Goal: Entertainment & Leisure: Consume media (video, audio)

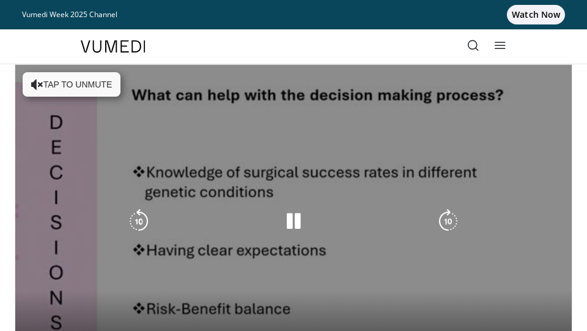
click at [63, 88] on button "Tap to unmute" at bounding box center [72, 84] width 98 height 24
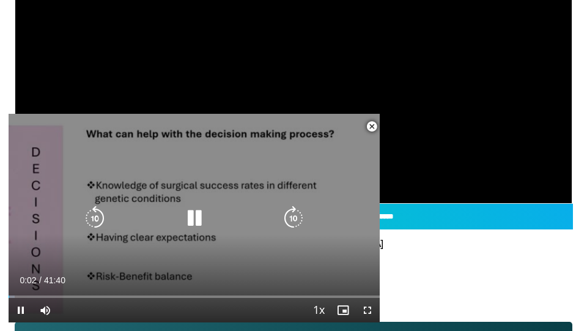
scroll to position [175, 0]
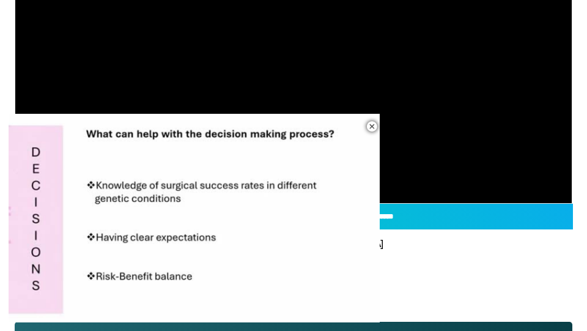
click at [130, 296] on div "10 seconds Tap to unmute" at bounding box center [194, 218] width 371 height 209
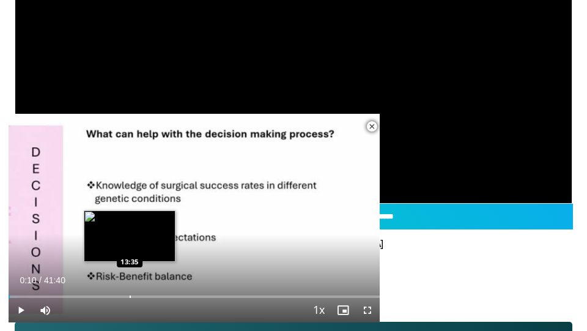
click at [130, 296] on div "Progress Bar" at bounding box center [130, 297] width 1 height 2
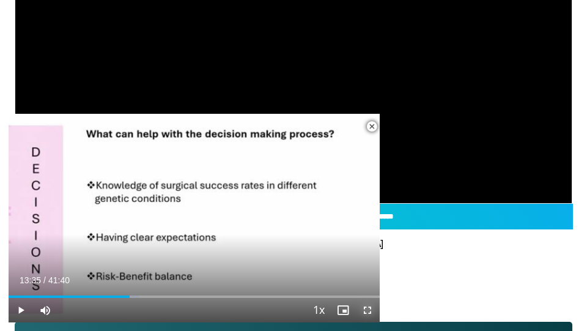
click at [370, 311] on span "Video Player" at bounding box center [368, 310] width 24 height 24
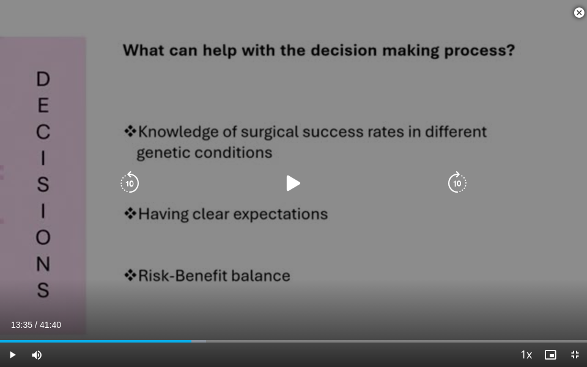
click at [290, 173] on icon "Video Player" at bounding box center [294, 183] width 24 height 24
click at [286, 180] on icon "Video Player" at bounding box center [294, 183] width 24 height 24
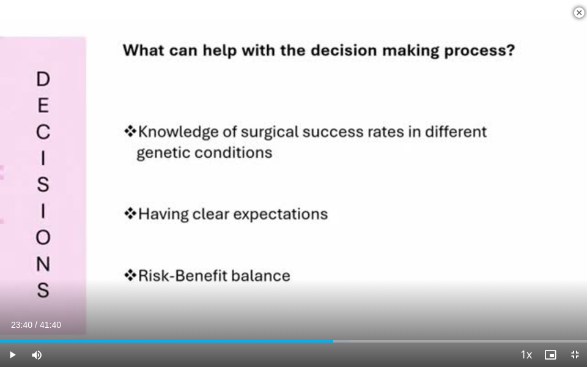
click at [286, 180] on div "10 seconds Tap to unmute" at bounding box center [293, 183] width 587 height 367
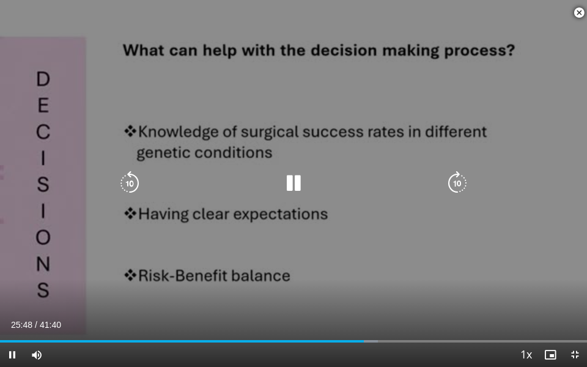
click at [210, 138] on div "10 seconds Tap to unmute" at bounding box center [293, 183] width 587 height 367
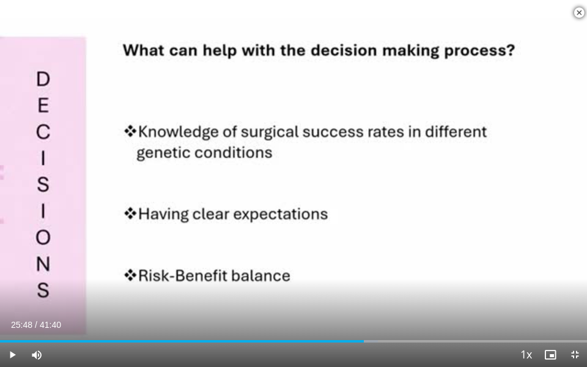
click at [210, 138] on div "10 seconds Tap to unmute" at bounding box center [293, 183] width 587 height 367
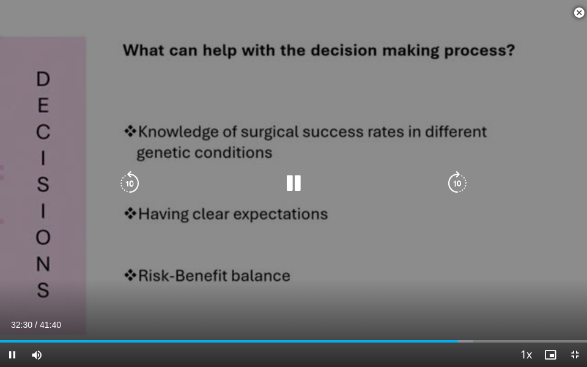
click at [267, 122] on div "10 seconds Tap to unmute" at bounding box center [293, 183] width 587 height 367
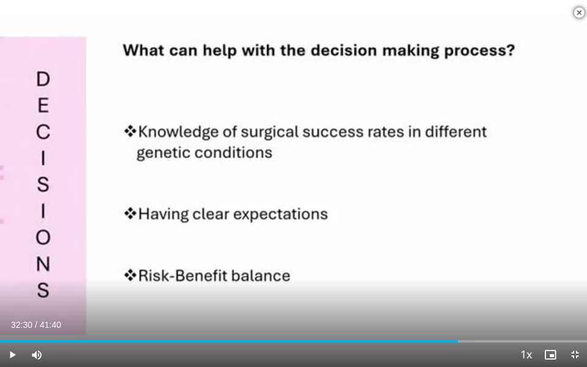
click at [307, 127] on div "10 seconds Tap to unmute" at bounding box center [293, 183] width 587 height 367
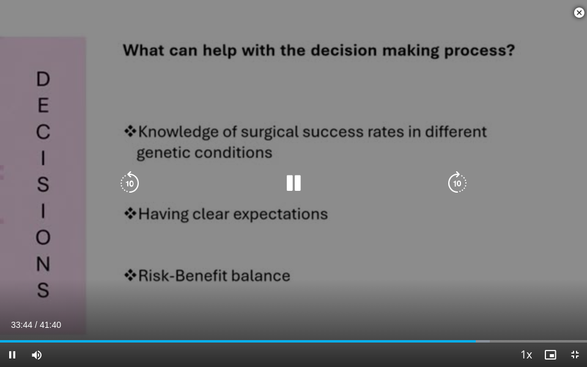
click at [302, 96] on div "10 seconds Tap to unmute" at bounding box center [293, 183] width 587 height 367
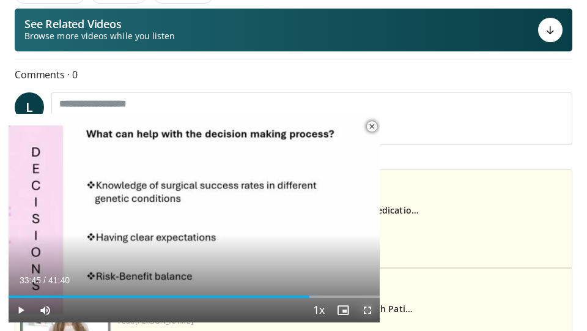
click at [368, 308] on span "Video Player" at bounding box center [368, 310] width 24 height 24
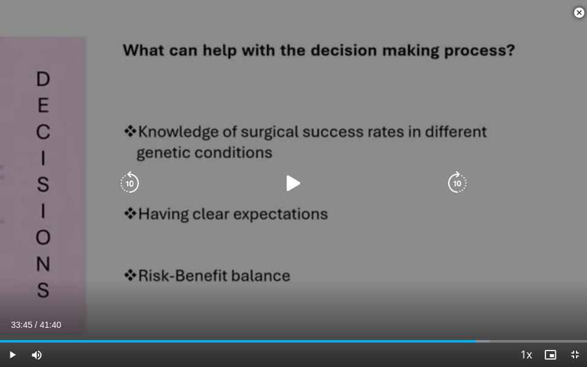
click at [292, 185] on icon "Video Player" at bounding box center [294, 183] width 24 height 24
click at [256, 100] on div "10 seconds Tap to unmute" at bounding box center [293, 183] width 587 height 367
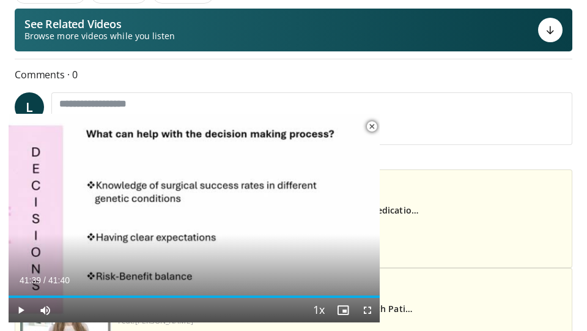
click at [370, 126] on span "Video Player" at bounding box center [372, 126] width 24 height 24
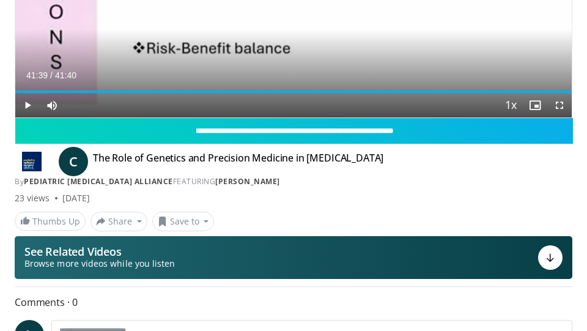
scroll to position [261, 0]
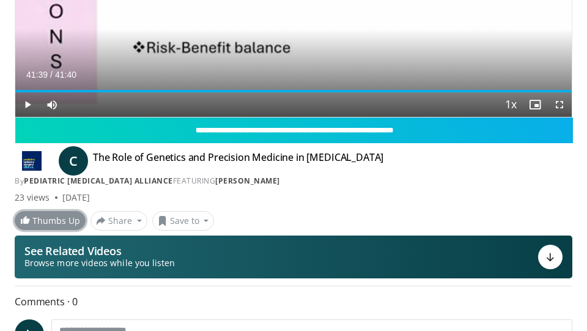
click at [62, 227] on link "Thumbs Up" at bounding box center [50, 220] width 71 height 19
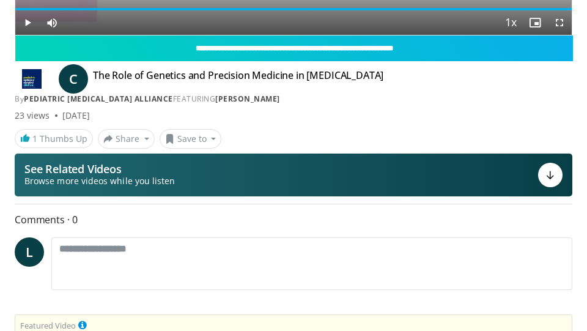
scroll to position [352, 0]
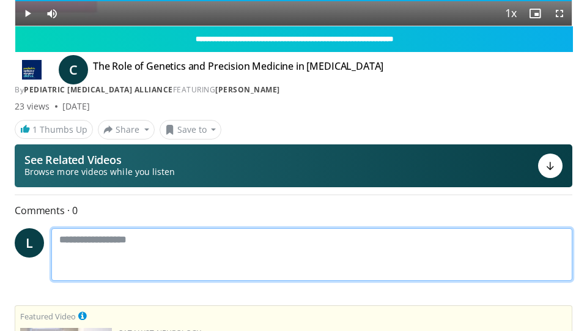
click at [87, 235] on textarea at bounding box center [311, 254] width 521 height 53
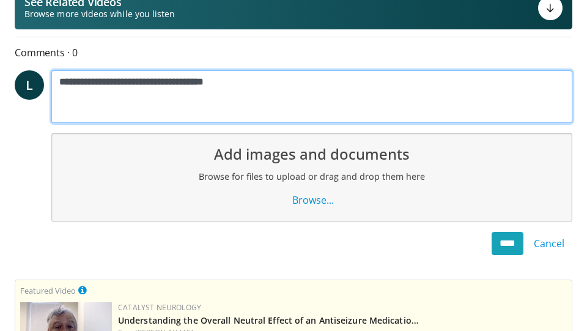
scroll to position [515, 0]
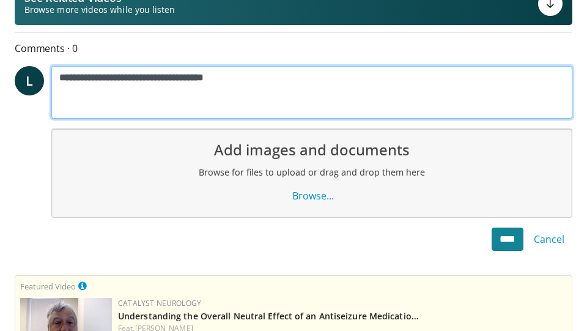
type textarea "**********"
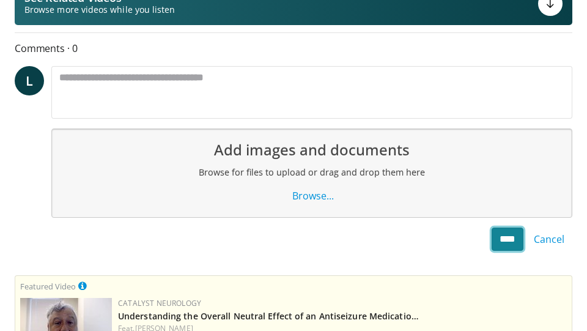
click at [494, 237] on input "****" at bounding box center [508, 239] width 32 height 23
